Goal: Information Seeking & Learning: Learn about a topic

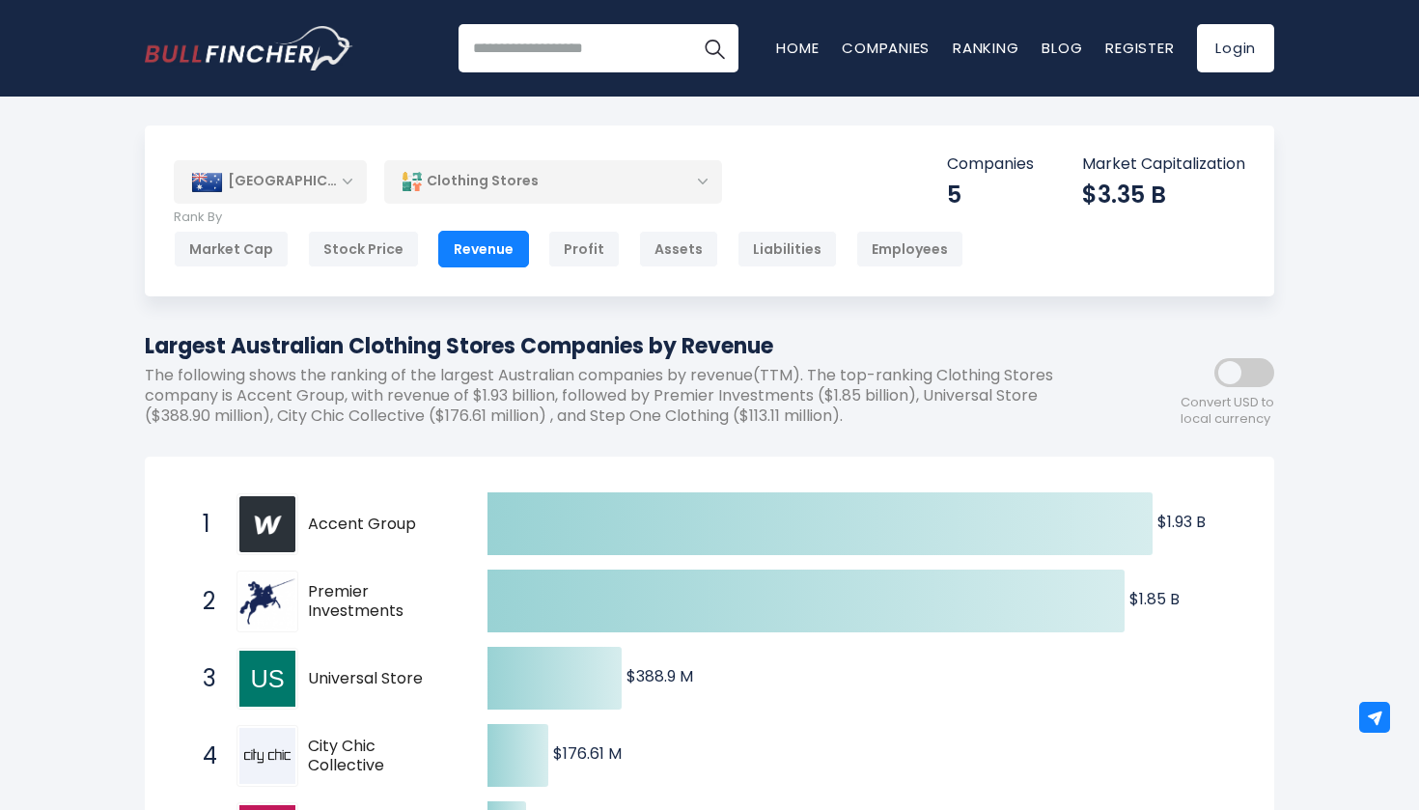
click at [577, 167] on div "Clothing Stores" at bounding box center [553, 181] width 338 height 44
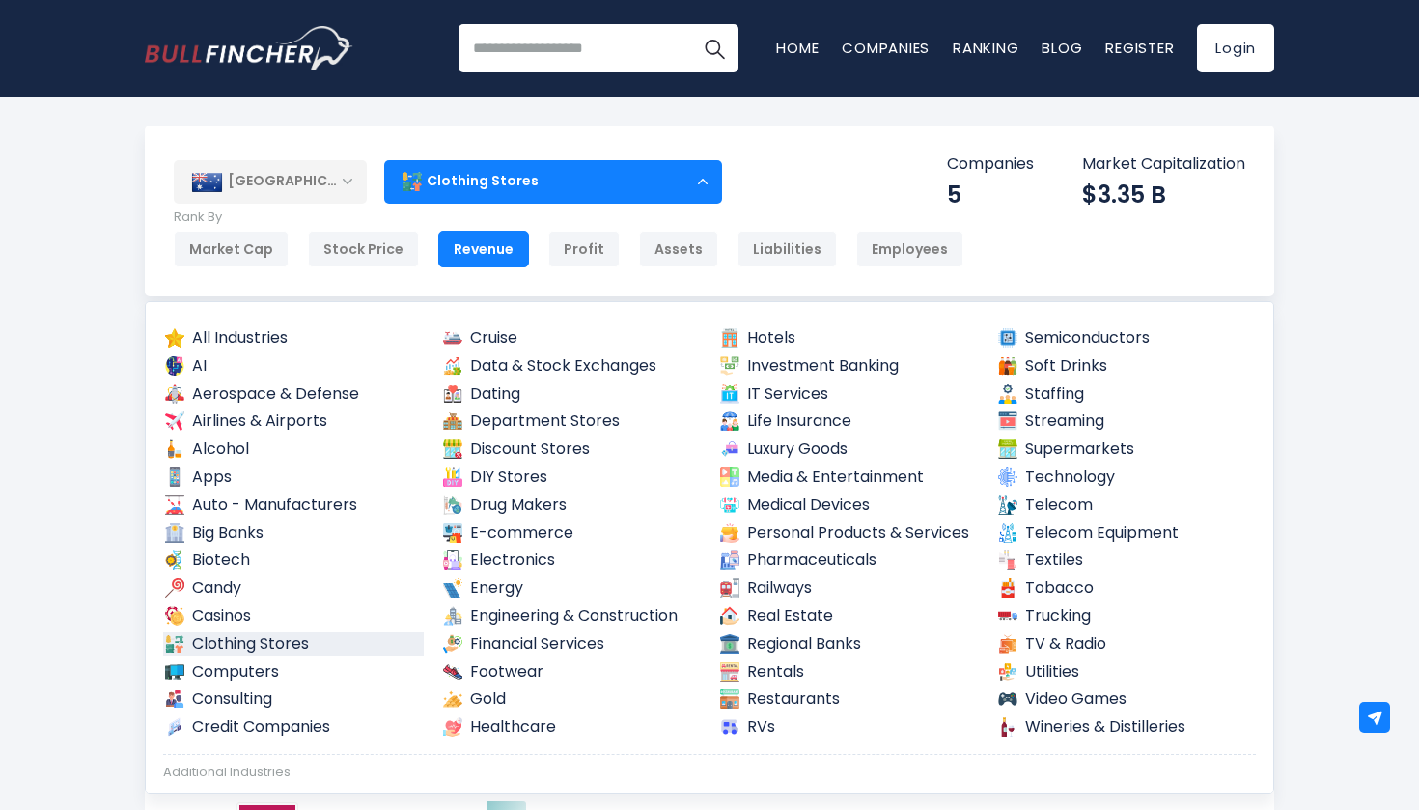
click at [577, 167] on div "Clothing Stores" at bounding box center [553, 181] width 338 height 44
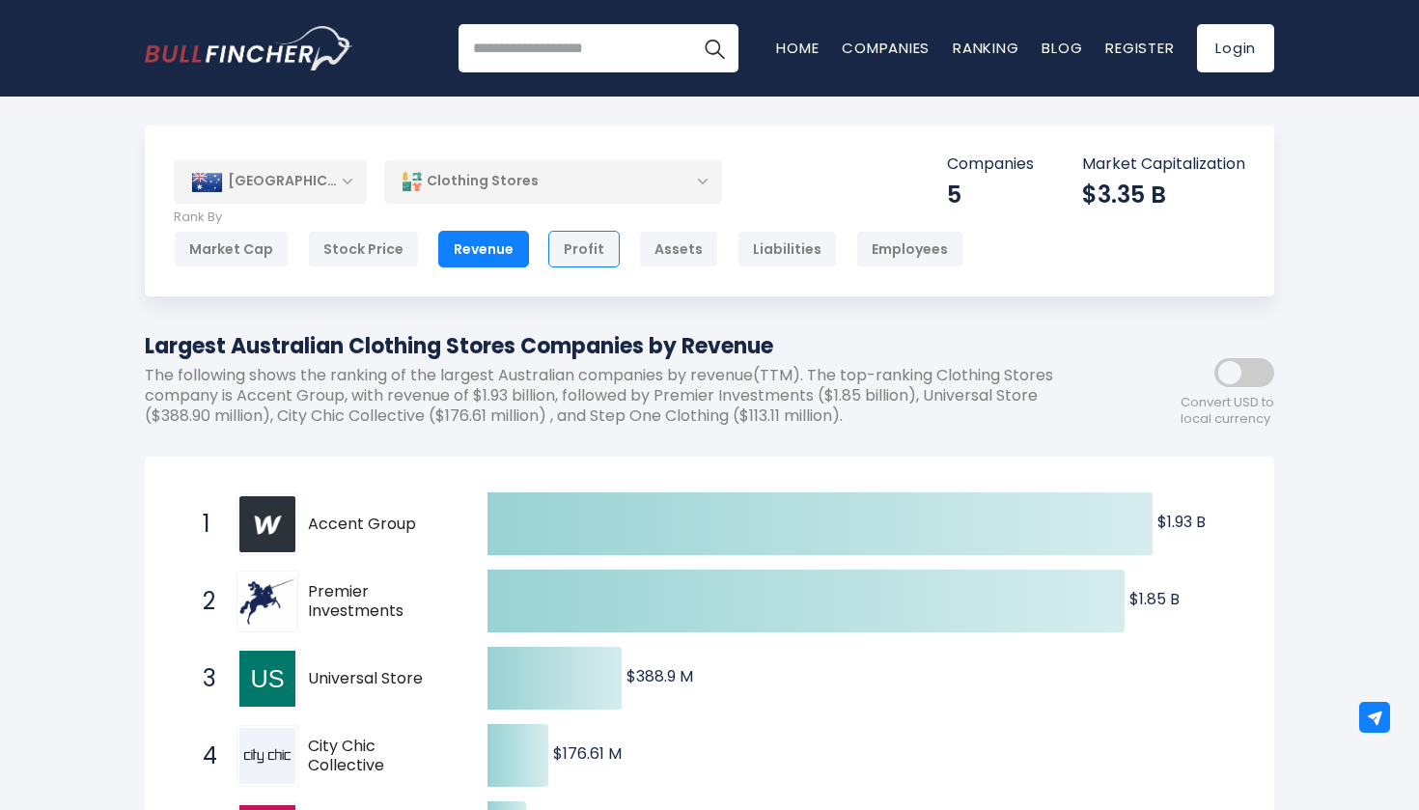
click at [558, 252] on div "Profit" at bounding box center [583, 249] width 71 height 37
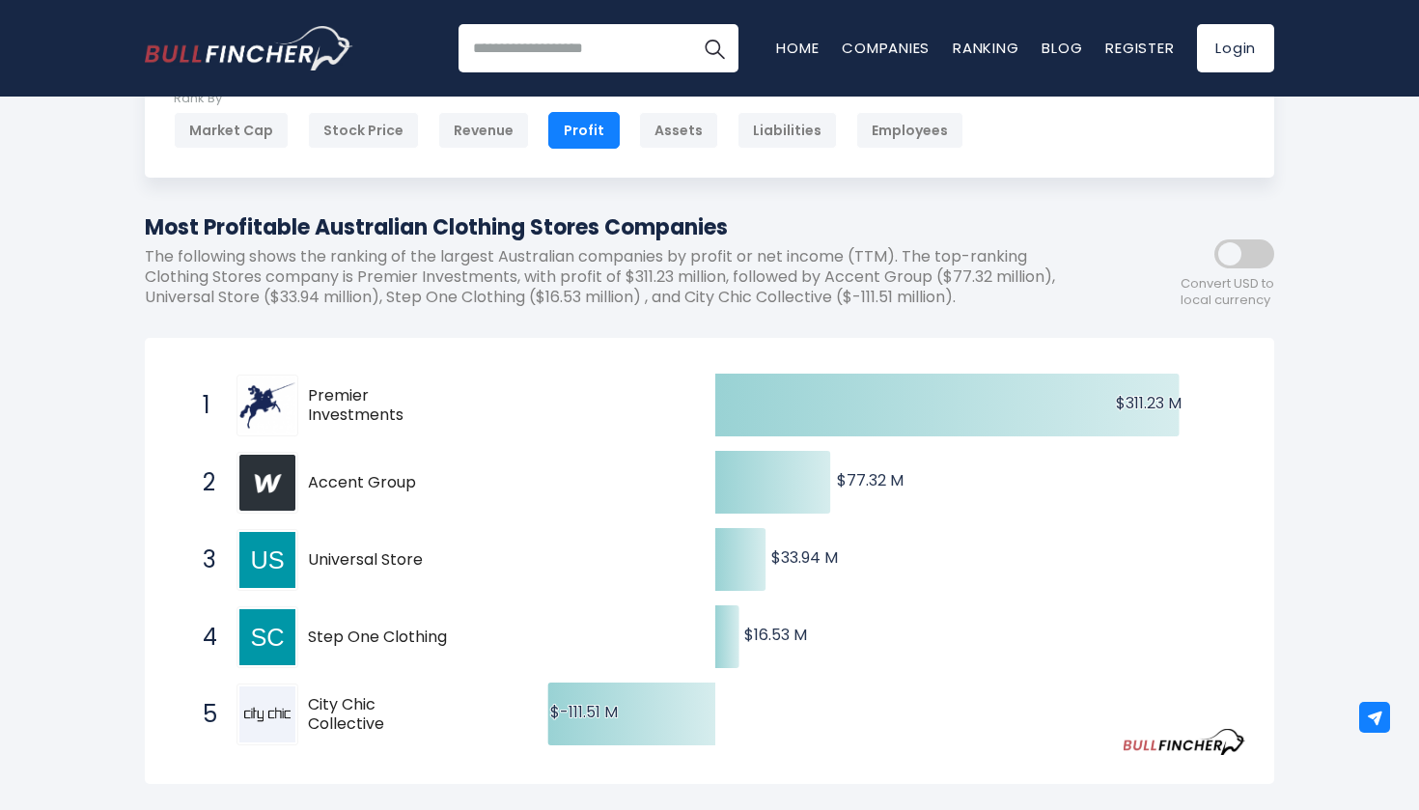
scroll to position [126, 0]
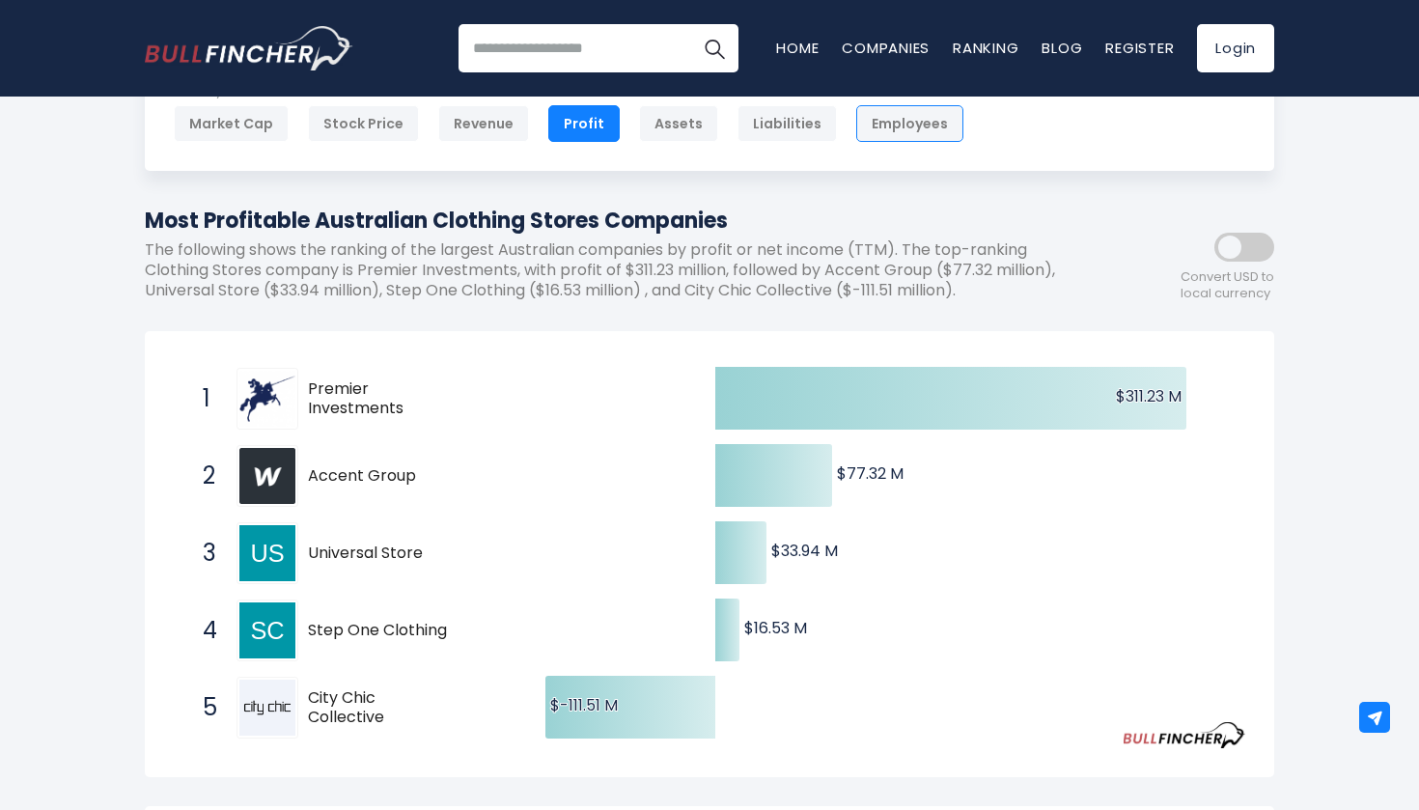
click at [870, 120] on div "Employees" at bounding box center [909, 123] width 107 height 37
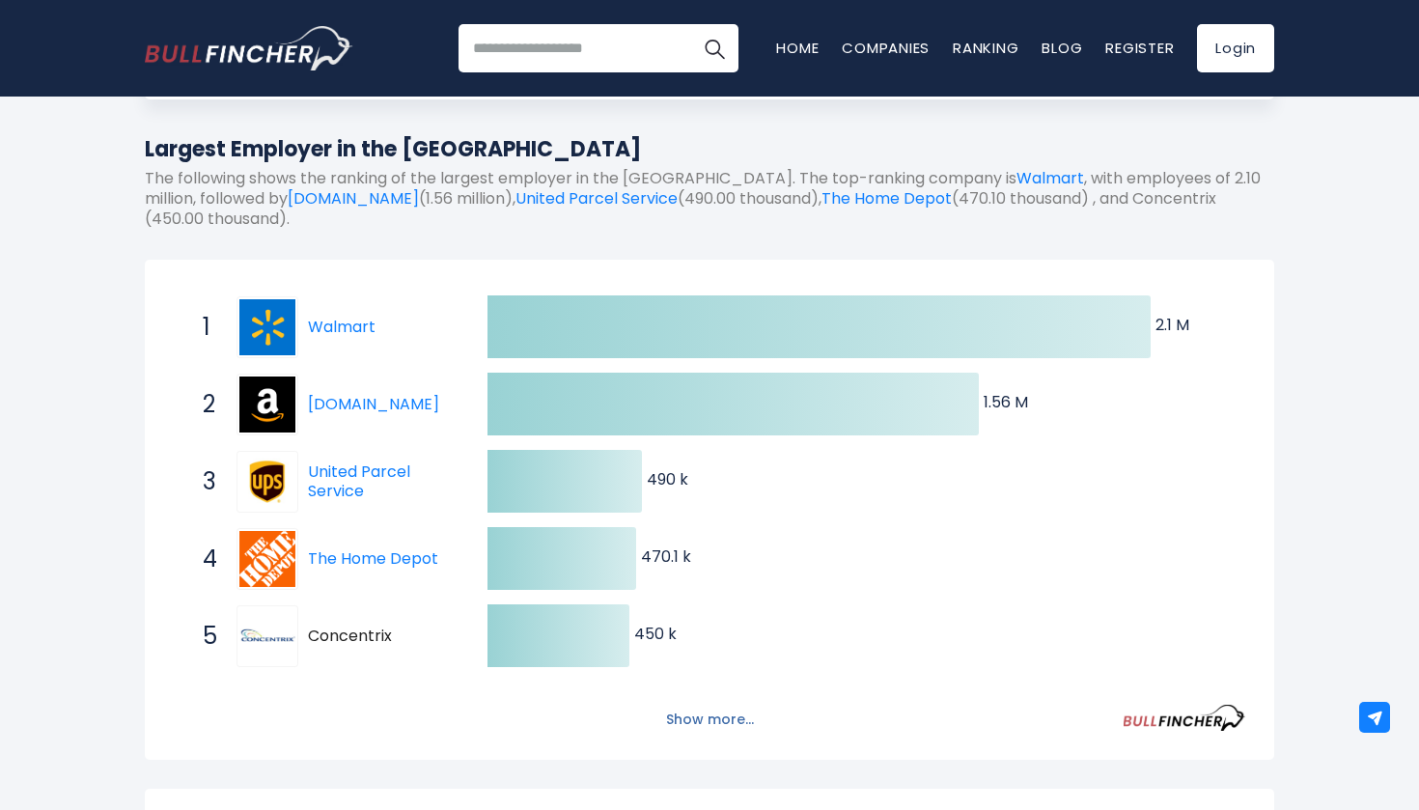
click at [711, 707] on button "Show more..." at bounding box center [710, 720] width 111 height 32
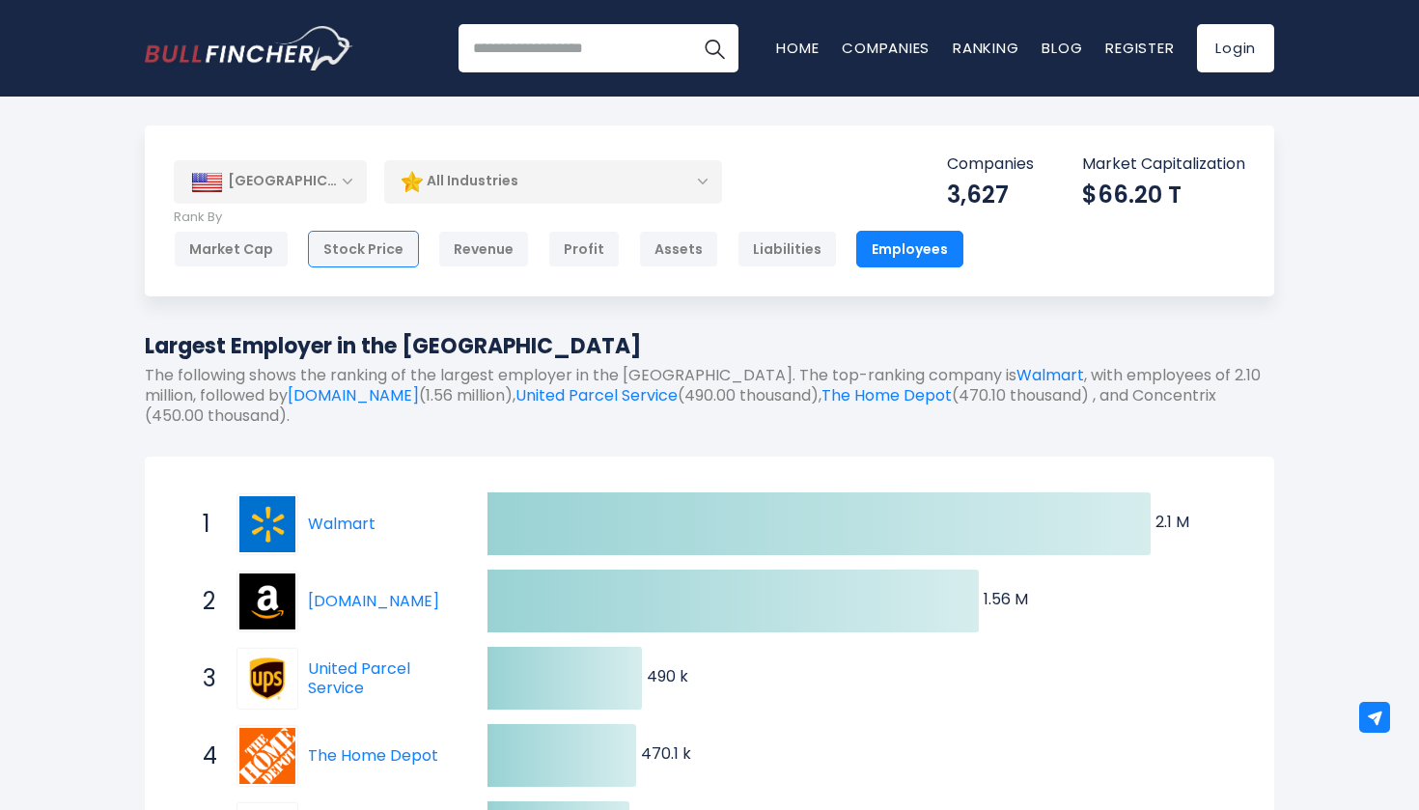
click at [381, 254] on div "Stock Price" at bounding box center [363, 249] width 111 height 37
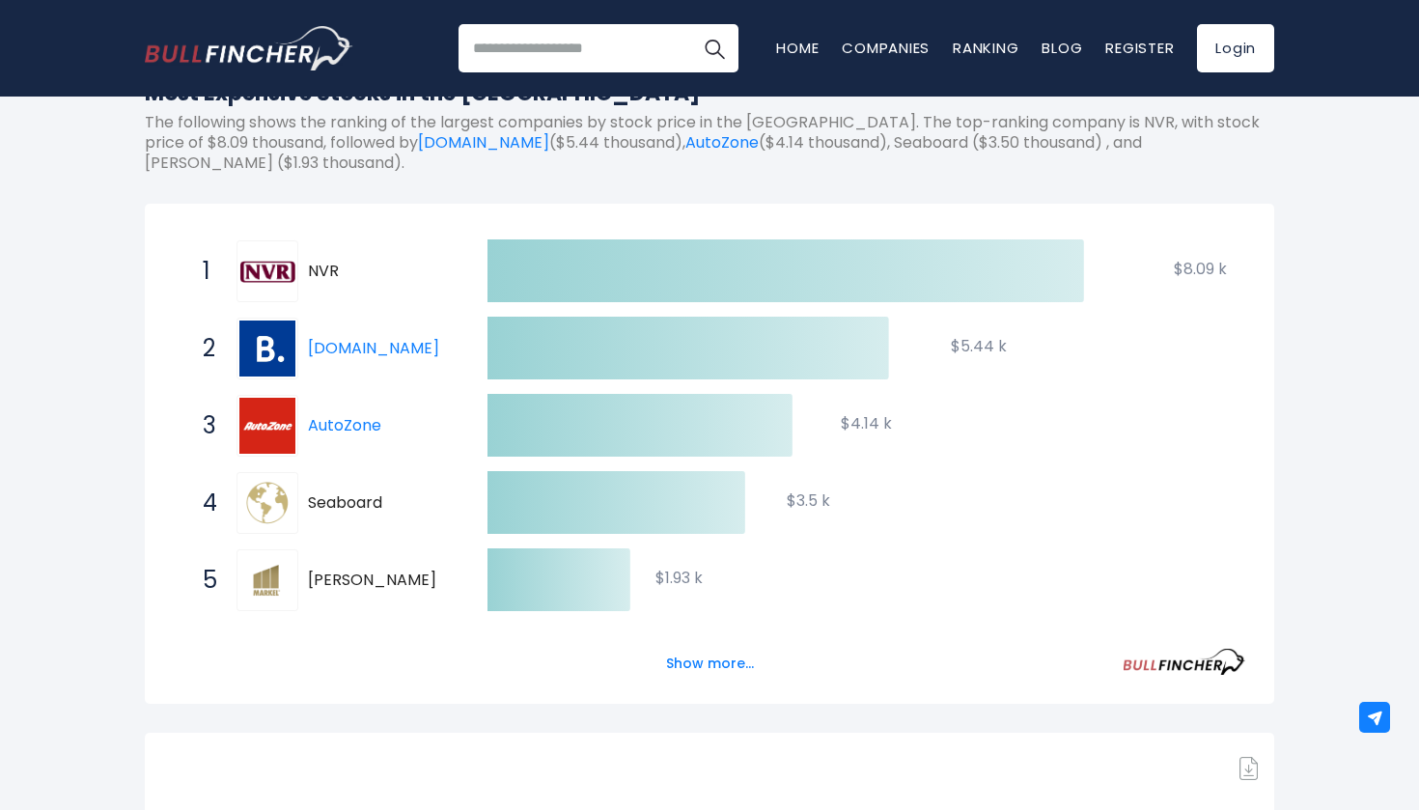
scroll to position [256, 0]
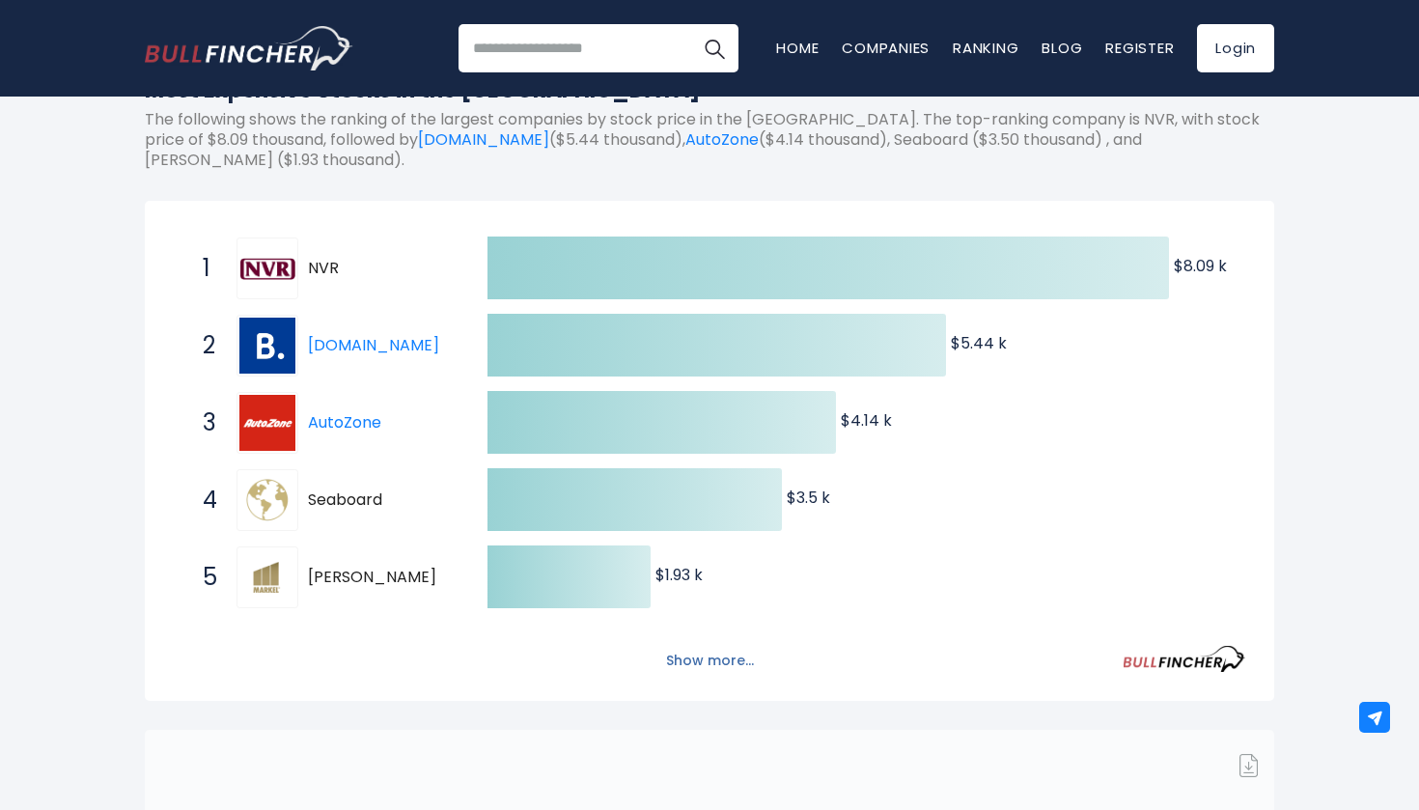
click at [701, 655] on button "Show more..." at bounding box center [710, 661] width 111 height 32
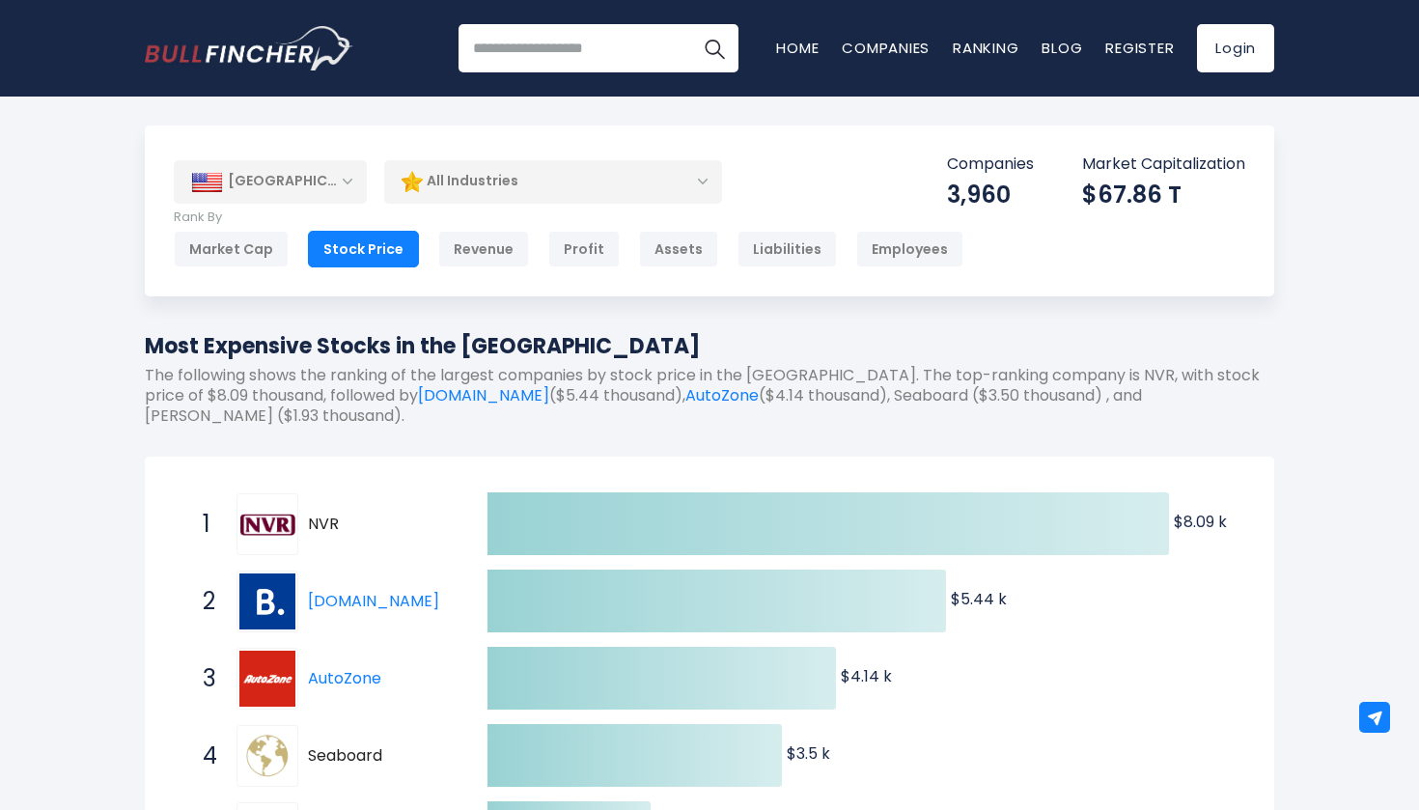
scroll to position [0, 0]
click at [479, 192] on div "All Industries" at bounding box center [553, 181] width 338 height 44
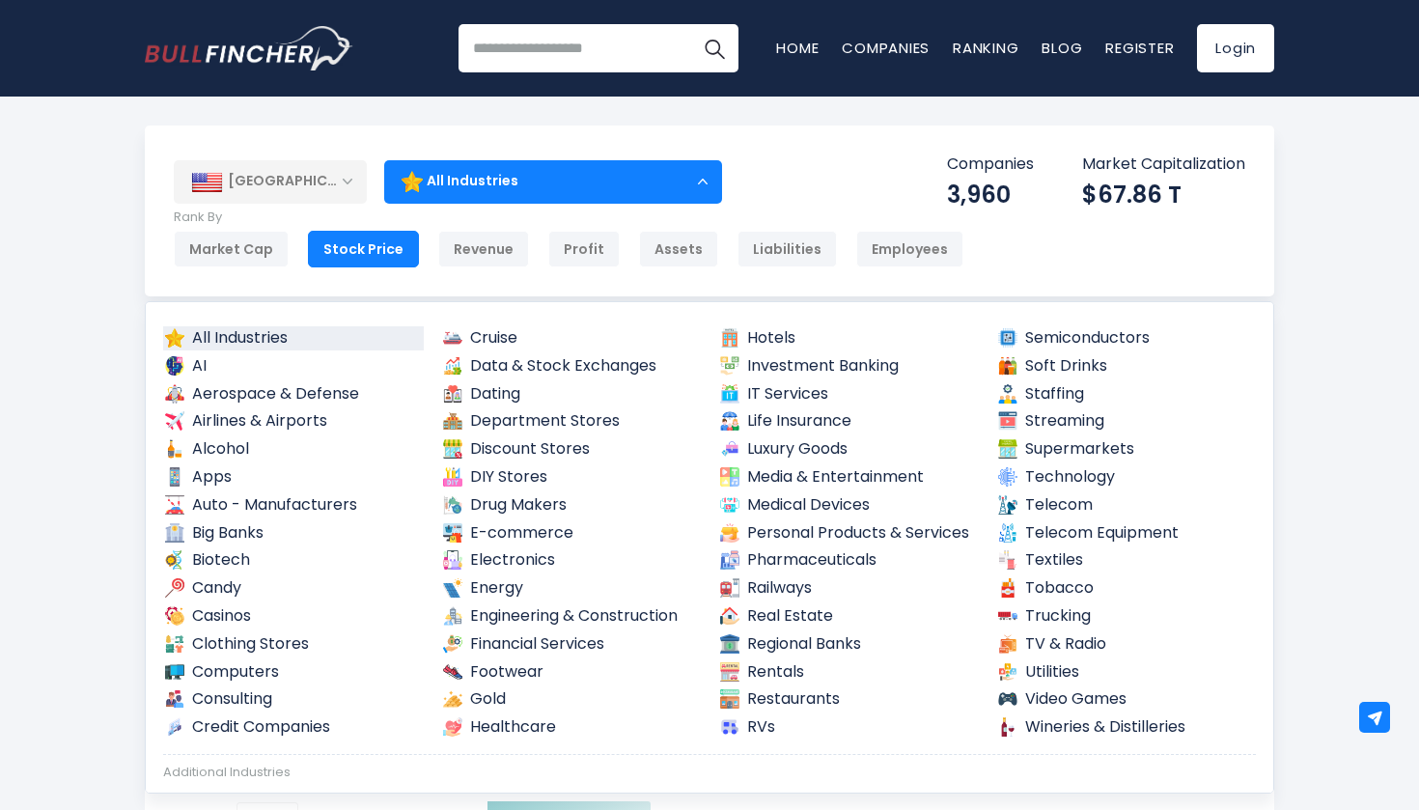
click at [309, 193] on div "[GEOGRAPHIC_DATA]" at bounding box center [270, 181] width 193 height 42
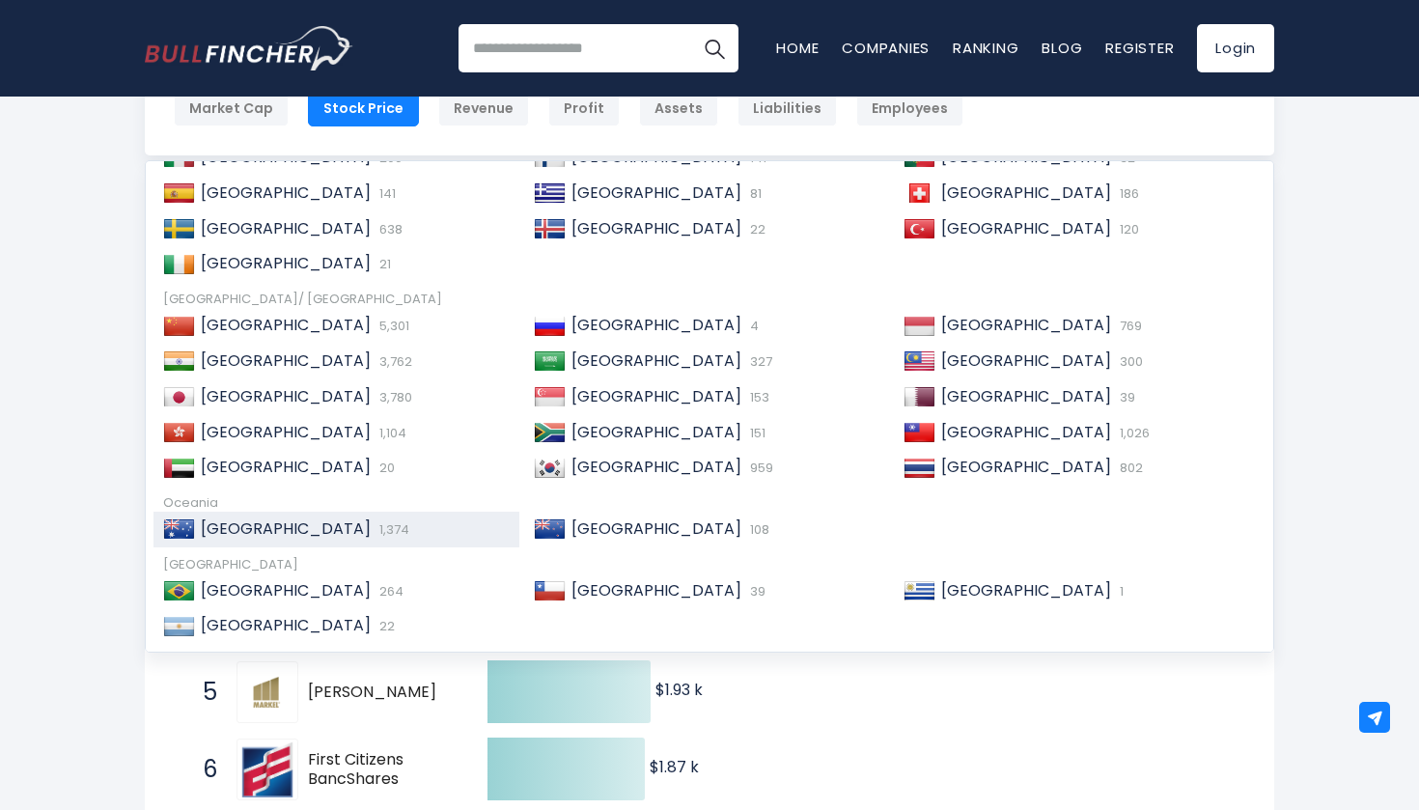
scroll to position [154, 0]
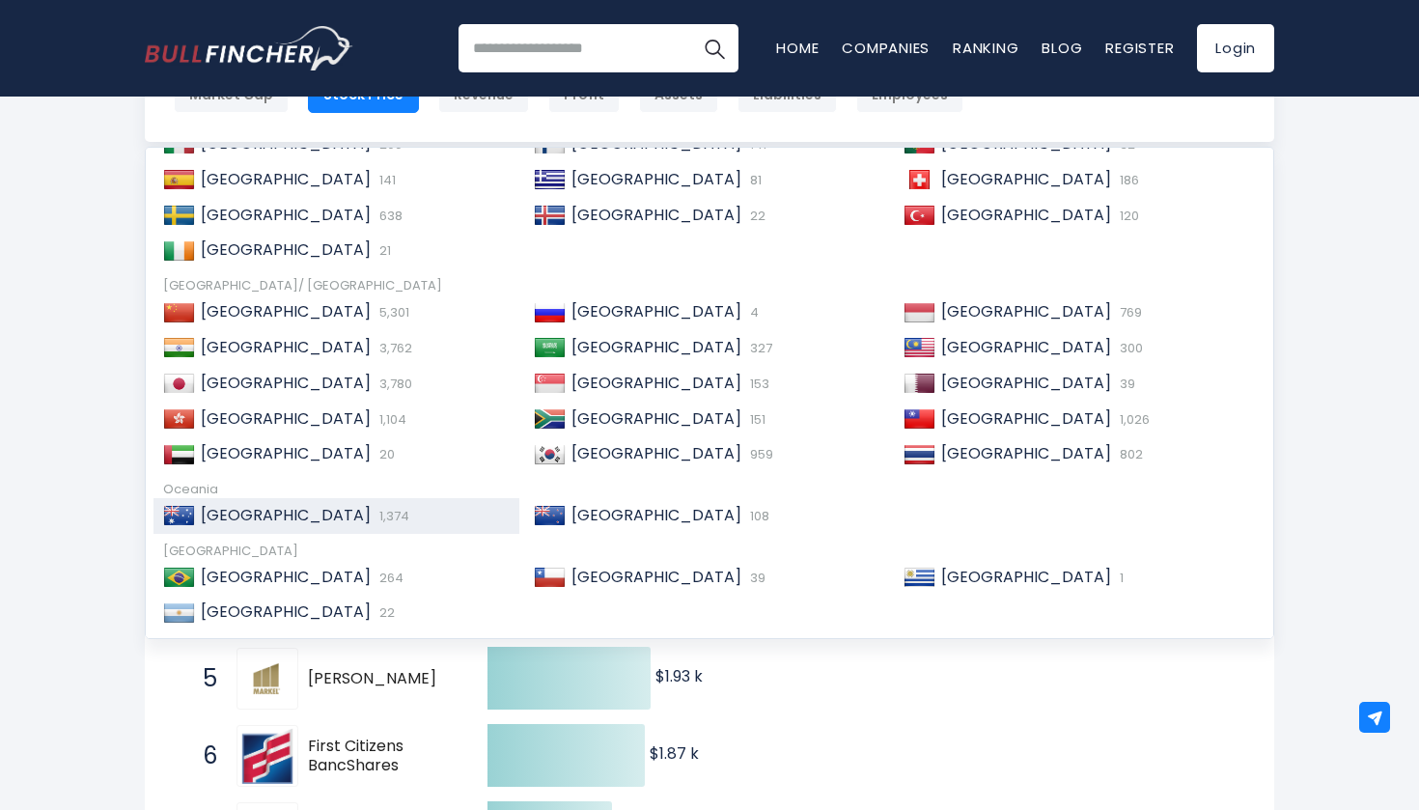
click at [375, 507] on span "1,374" at bounding box center [392, 516] width 35 height 18
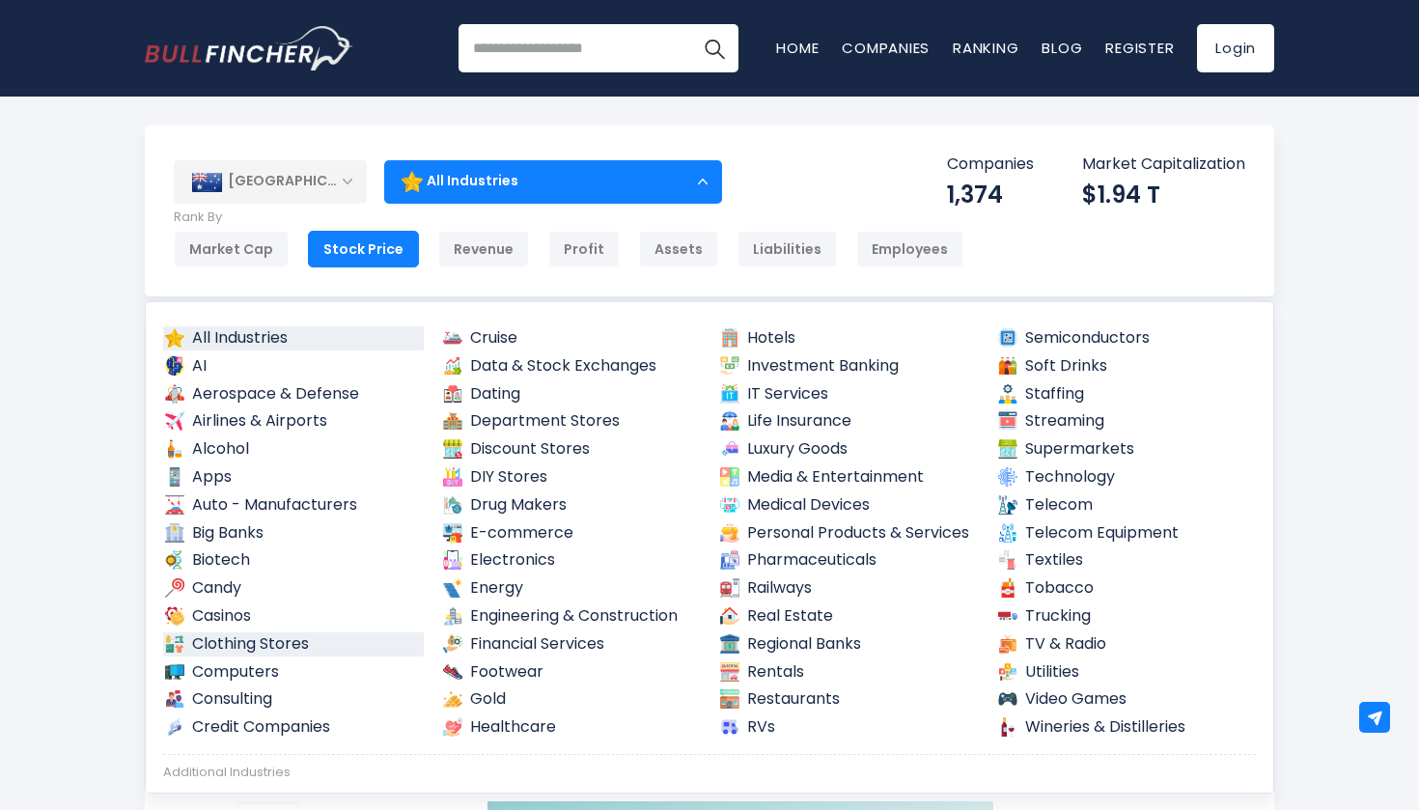
click at [245, 632] on link "Clothing Stores" at bounding box center [293, 644] width 261 height 24
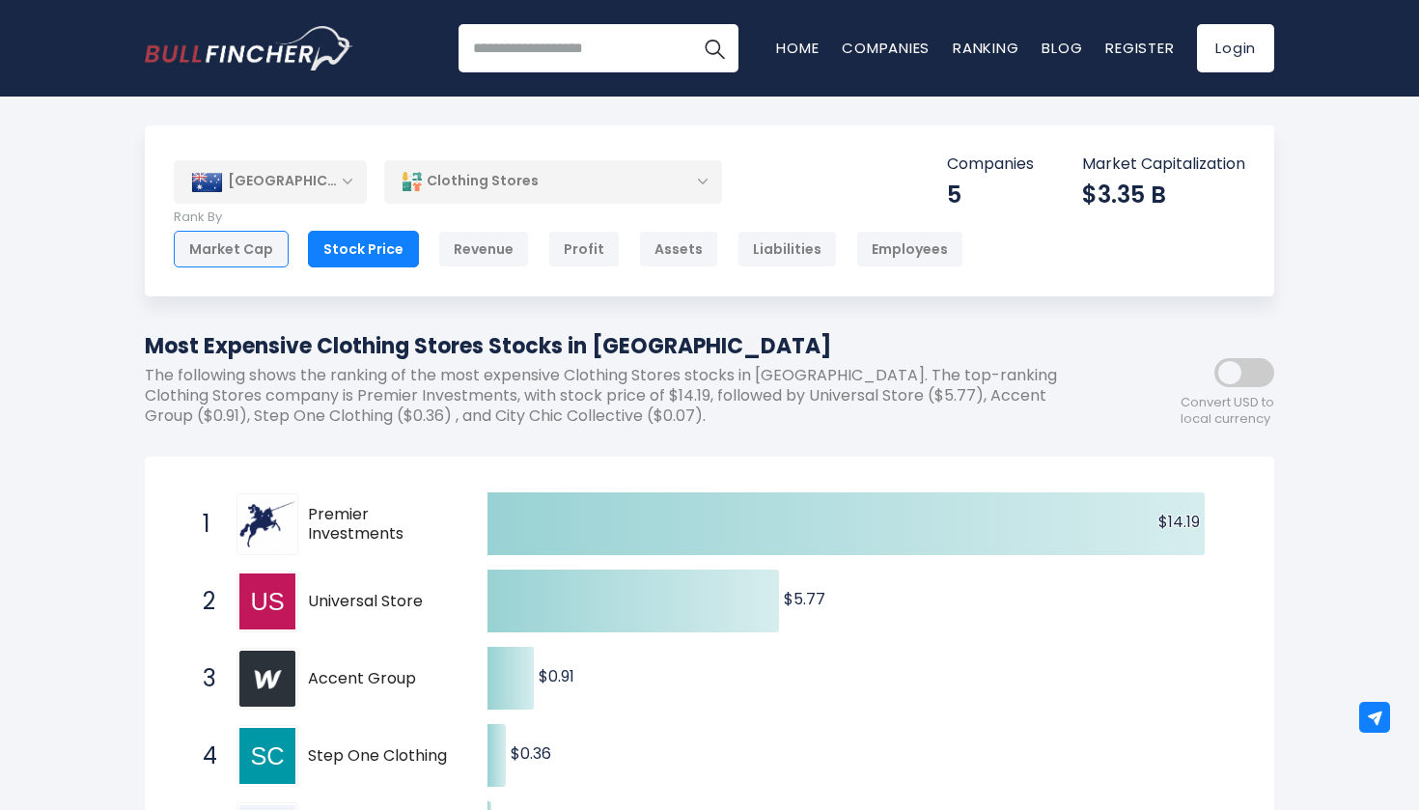
click at [260, 240] on div "Market Cap" at bounding box center [231, 249] width 115 height 37
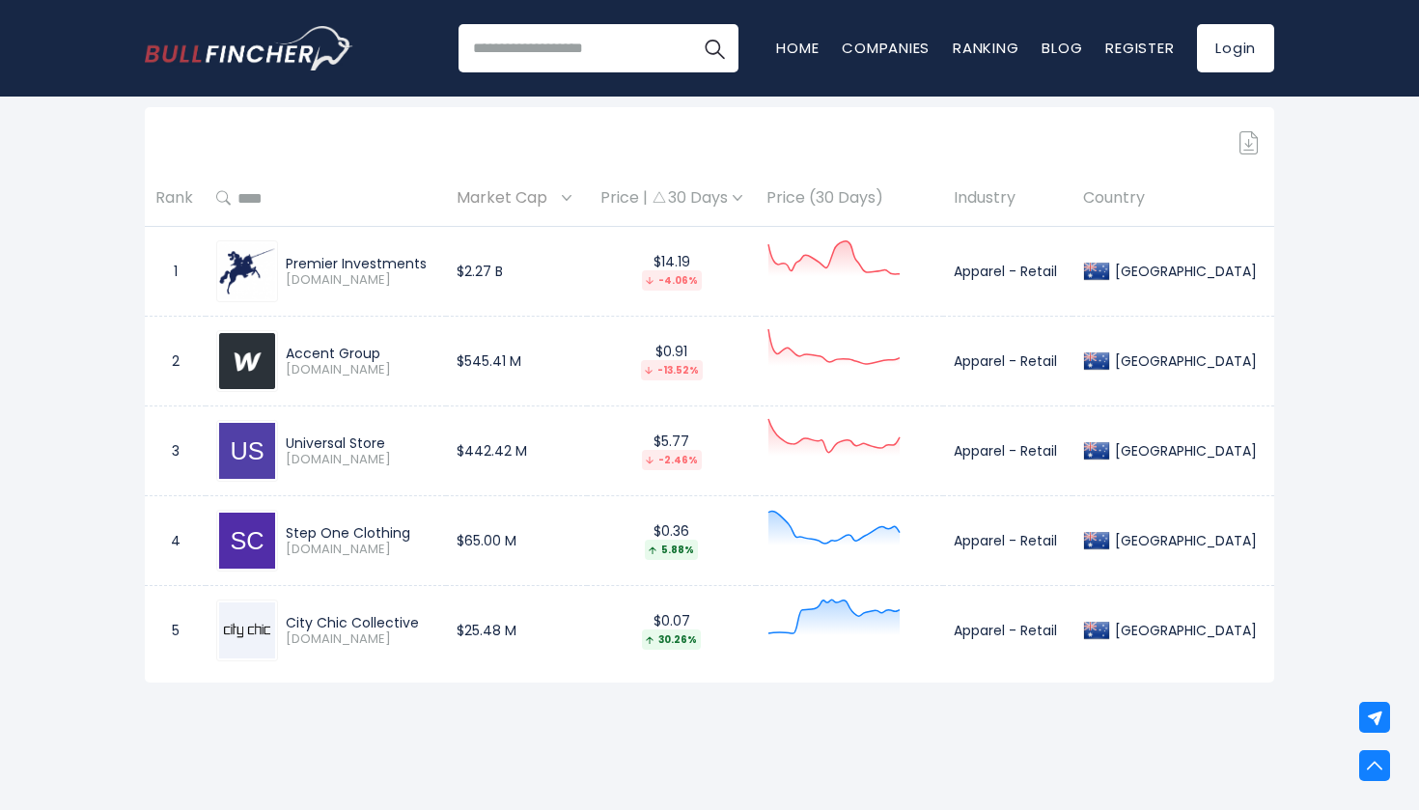
scroll to position [866, 0]
